Goal: Task Accomplishment & Management: Manage account settings

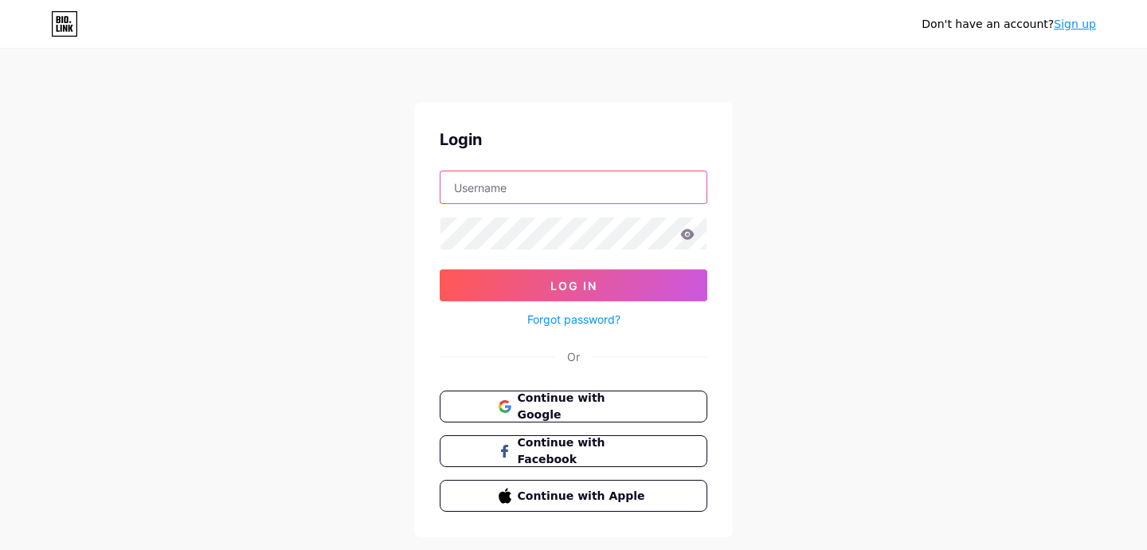
type input "blaueblume"
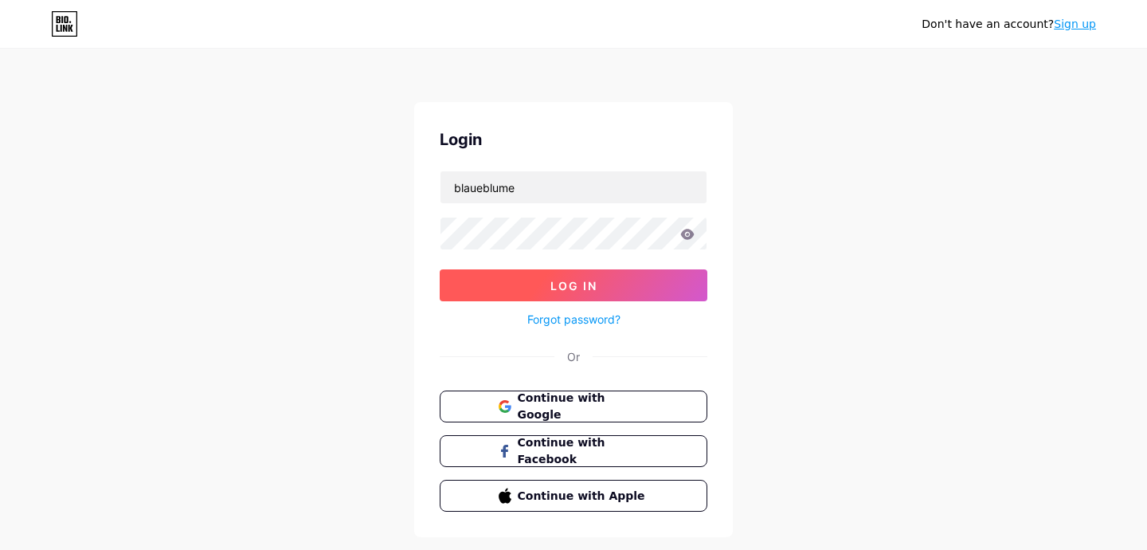
click at [567, 277] on button "Log In" at bounding box center [574, 285] width 268 height 32
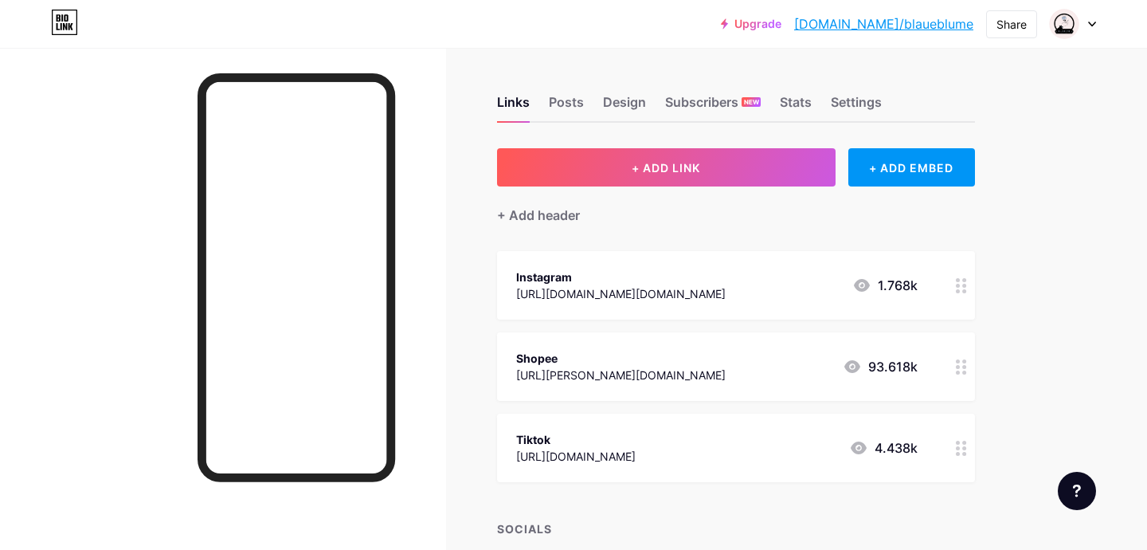
click at [635, 368] on div "[URL][PERSON_NAME][DOMAIN_NAME]" at bounding box center [621, 374] width 210 height 17
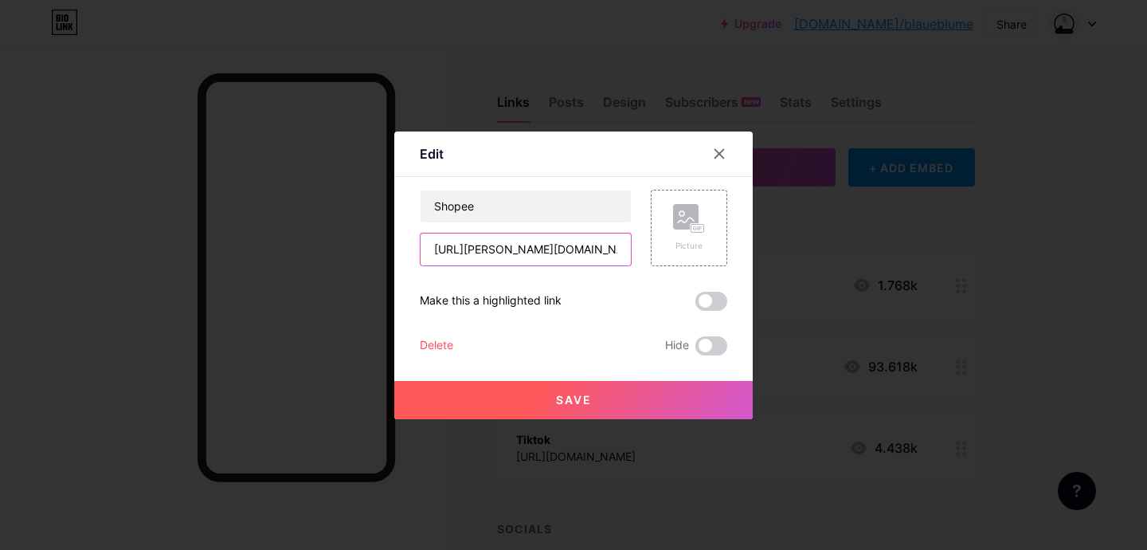
click at [530, 244] on input "[URL][PERSON_NAME][DOMAIN_NAME]" at bounding box center [526, 249] width 210 height 32
paste input ".[DOMAIN_NAME][URL]"
type input "[URL][DOMAIN_NAME]"
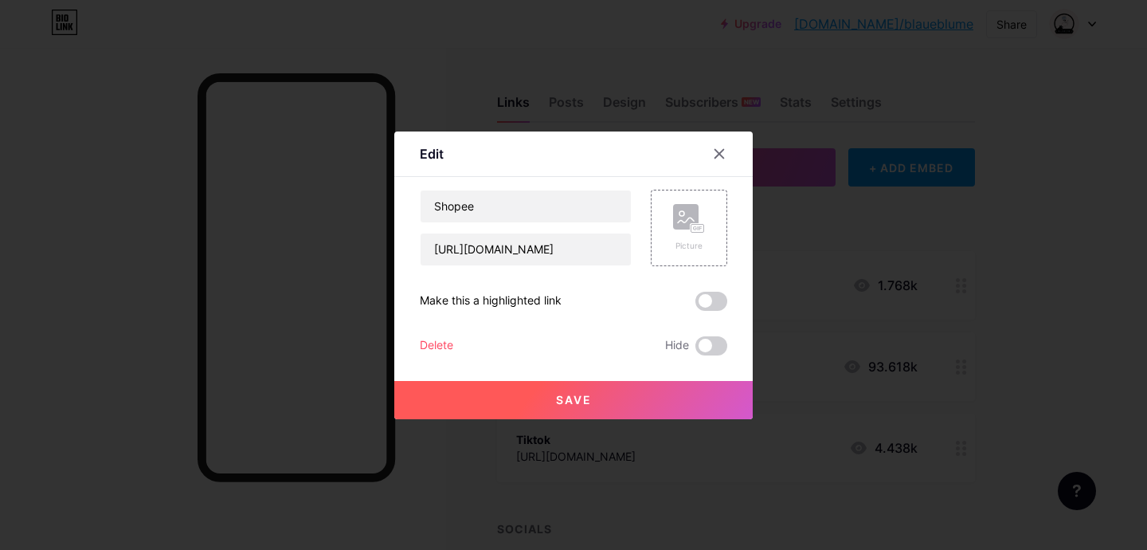
click at [605, 396] on button "Save" at bounding box center [573, 400] width 358 height 38
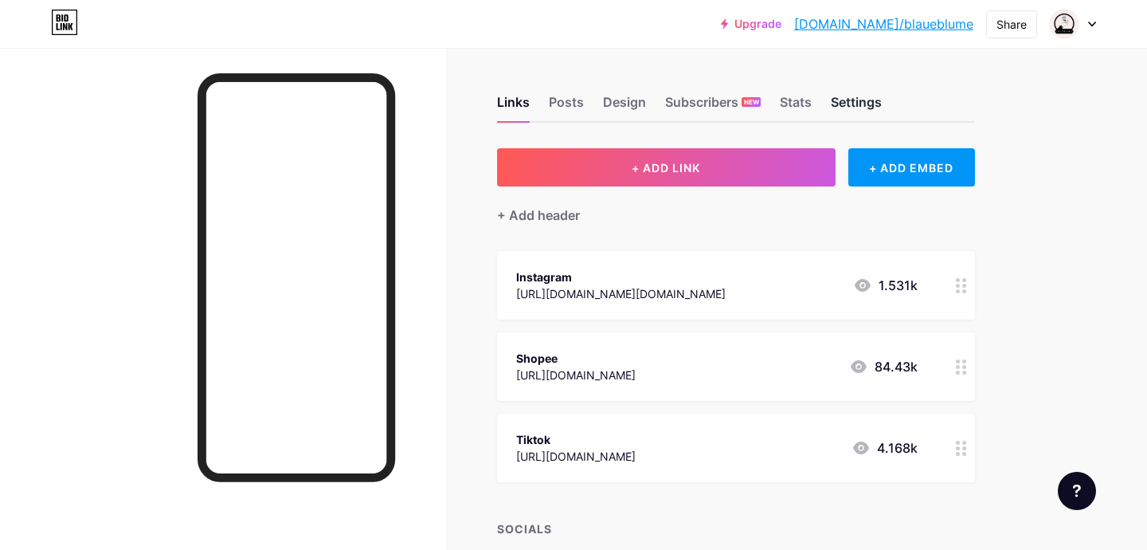
click at [864, 103] on div "Settings" at bounding box center [856, 106] width 51 height 29
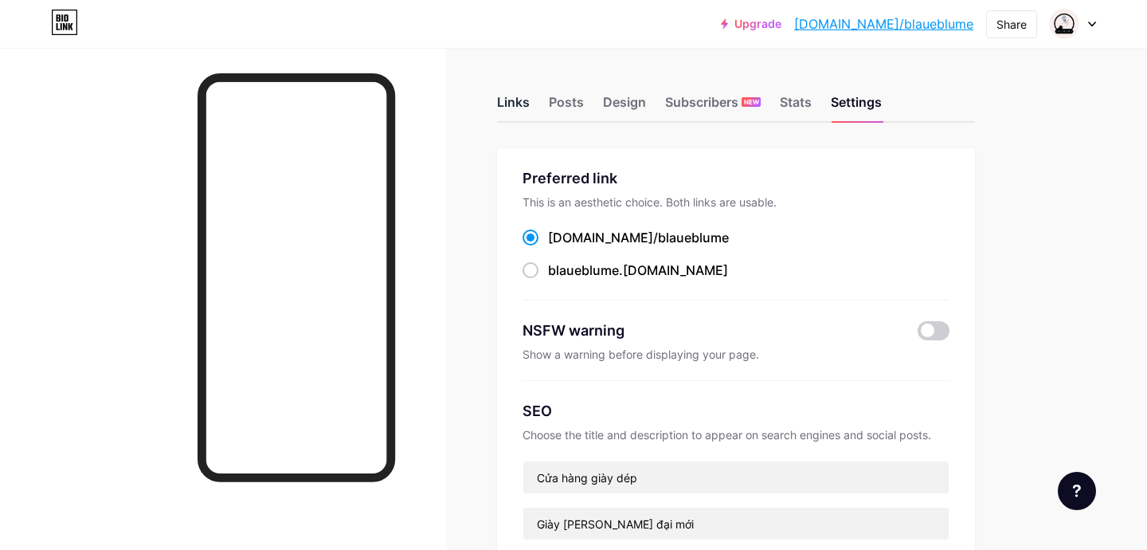
click at [523, 100] on div "Links" at bounding box center [513, 106] width 33 height 29
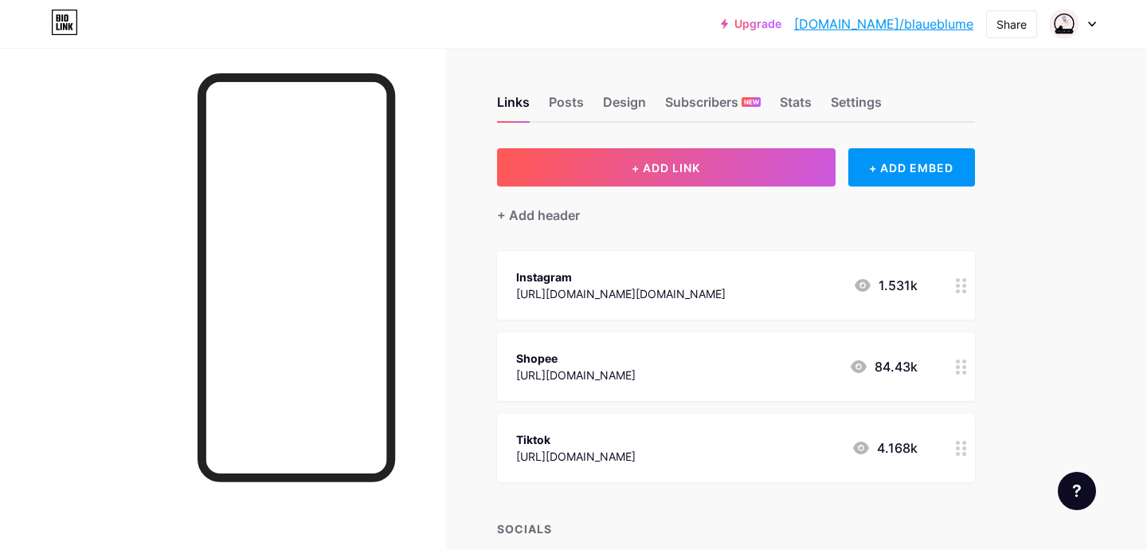
click at [472, 170] on div "Links Posts Design Subscribers NEW Stats Settings + ADD LINK + ADD EMBED + Add …" at bounding box center [521, 453] width 1042 height 811
